Goal: Entertainment & Leisure: Consume media (video, audio)

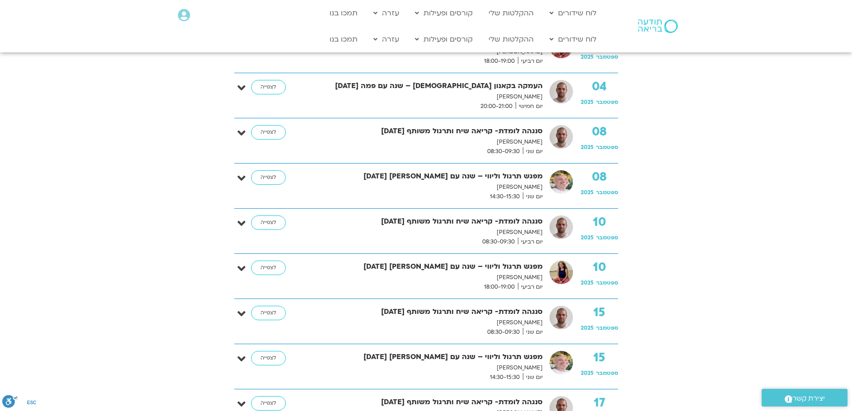
scroll to position [451, 0]
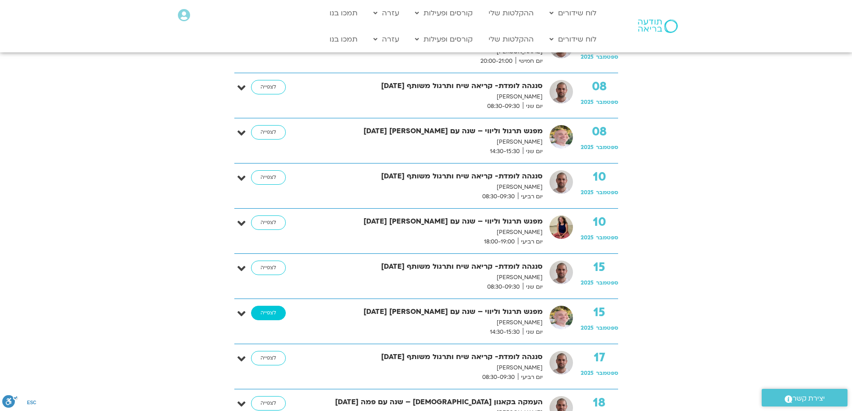
click at [278, 312] on link "לצפייה" at bounding box center [268, 313] width 35 height 14
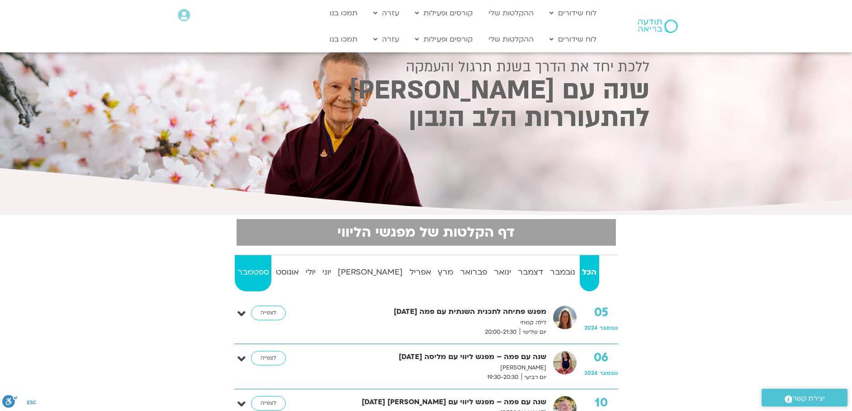
click at [255, 271] on strong "ספטמבר" at bounding box center [253, 272] width 37 height 14
